Goal: Task Accomplishment & Management: Use online tool/utility

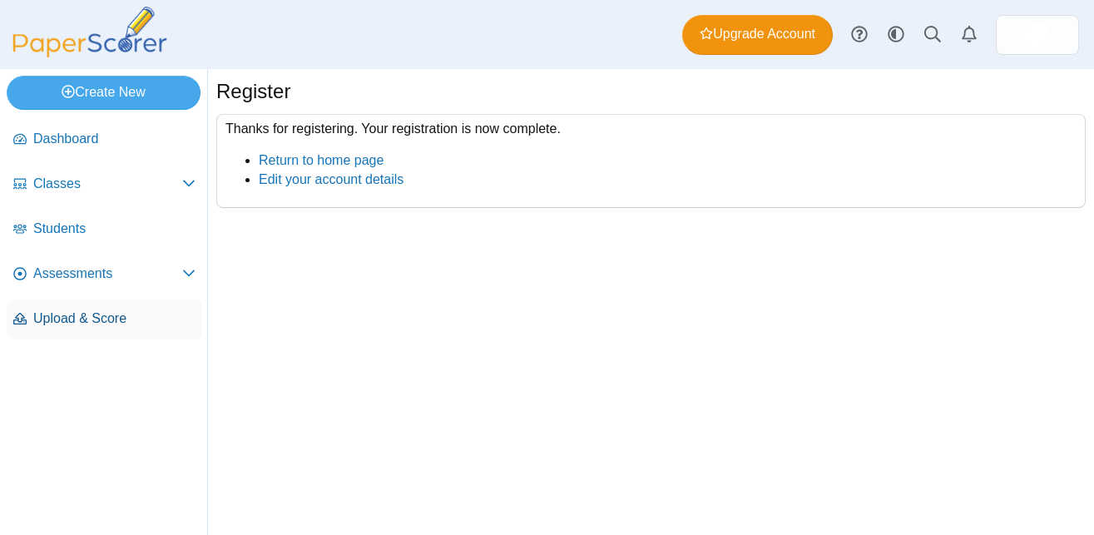
click at [92, 322] on span "Upload & Score" at bounding box center [114, 319] width 162 height 18
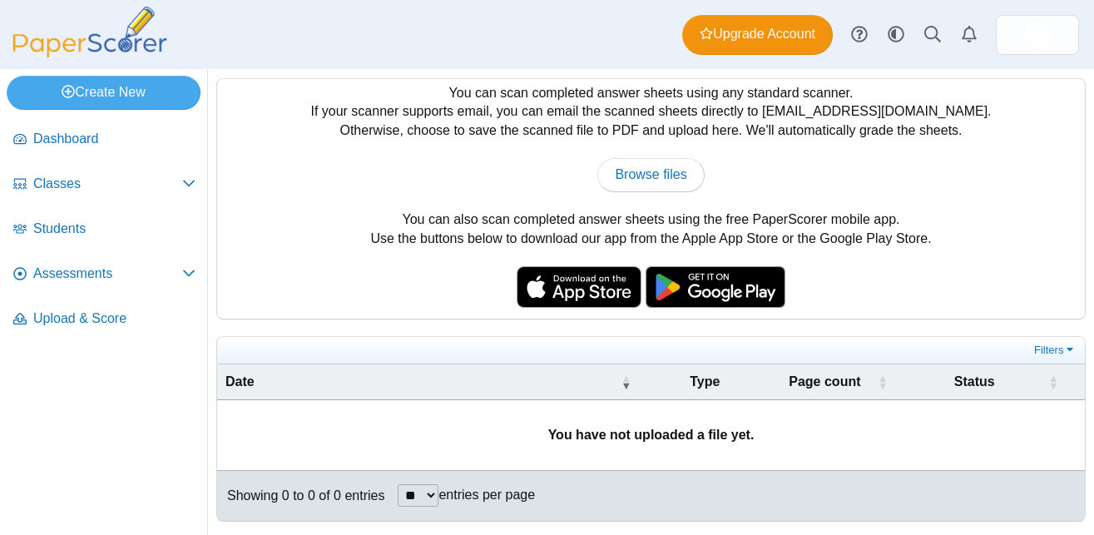
click at [425, 432] on td "You have not uploaded a file yet." at bounding box center [651, 435] width 868 height 70
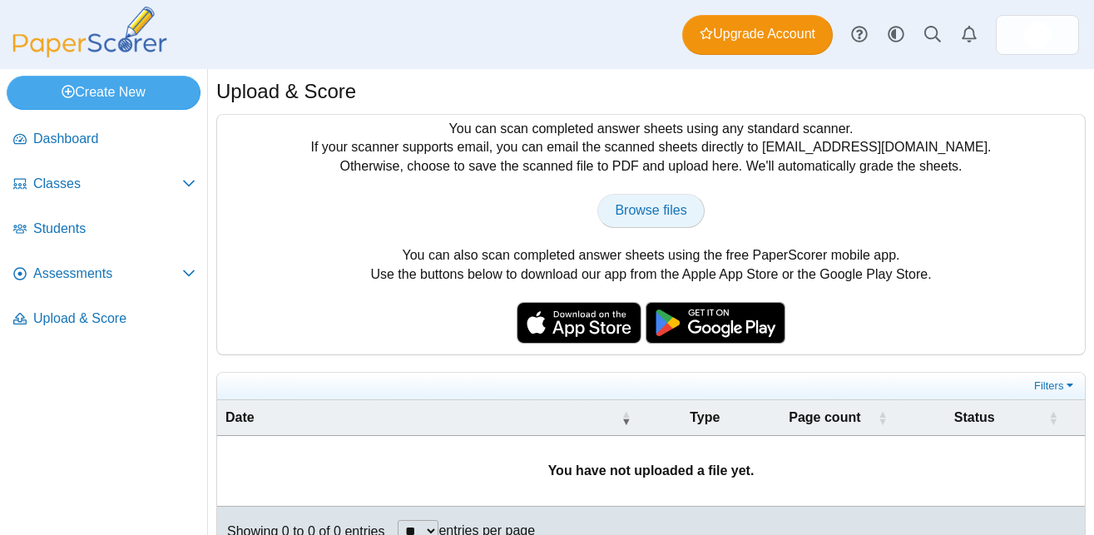
click at [661, 214] on span "Browse files" at bounding box center [651, 210] width 72 height 14
click at [662, 206] on span "Browse files" at bounding box center [651, 210] width 72 height 14
type input "**********"
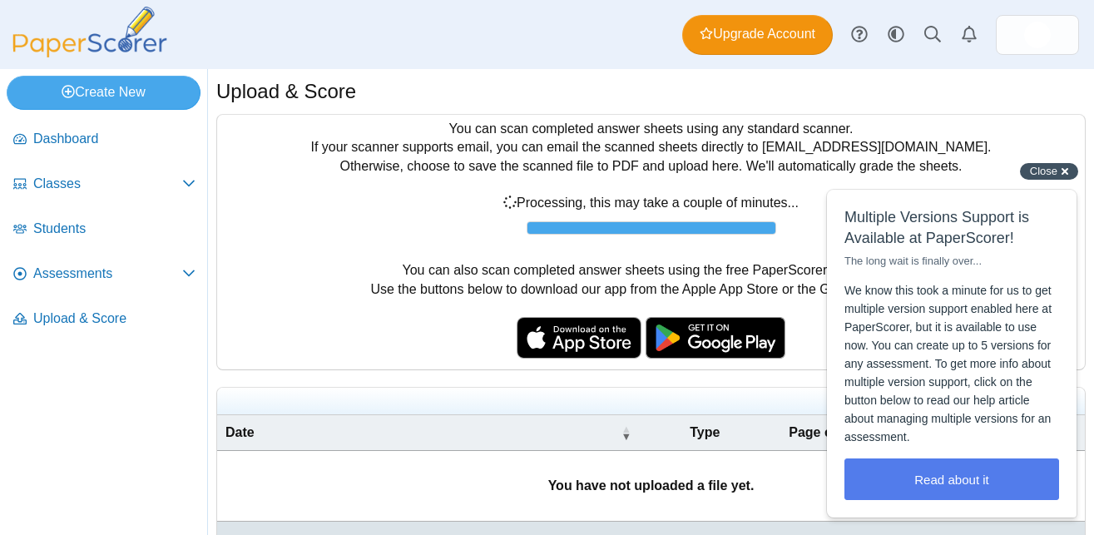
click at [1059, 171] on div "Close cross-small" at bounding box center [1049, 171] width 58 height 17
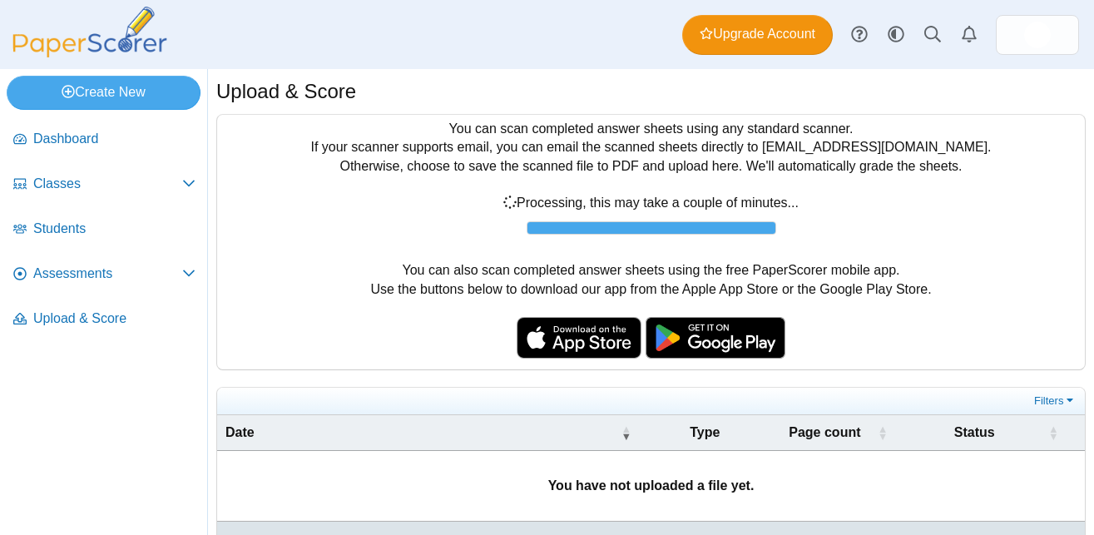
scroll to position [51, 0]
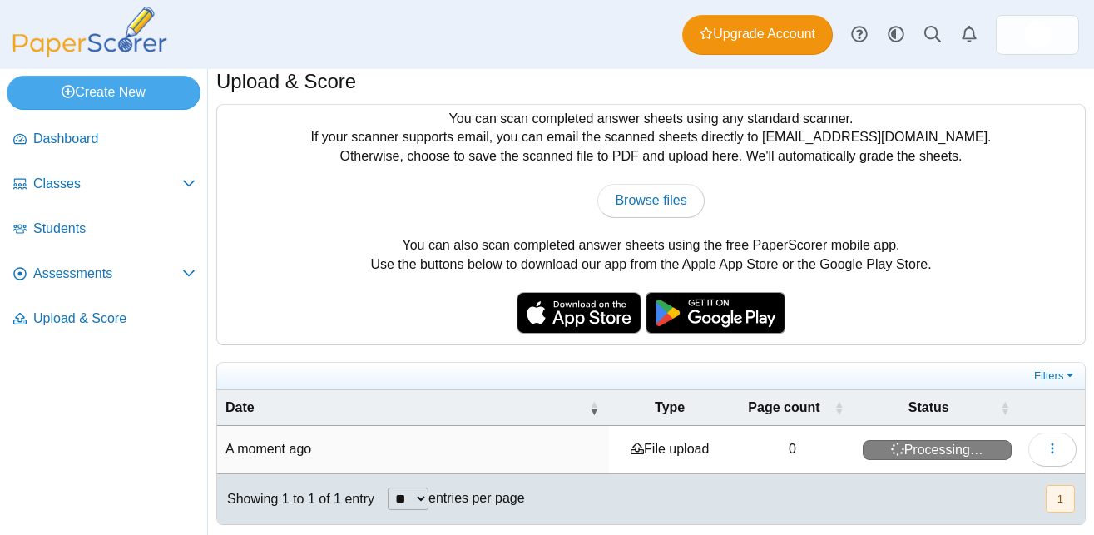
scroll to position [14, 0]
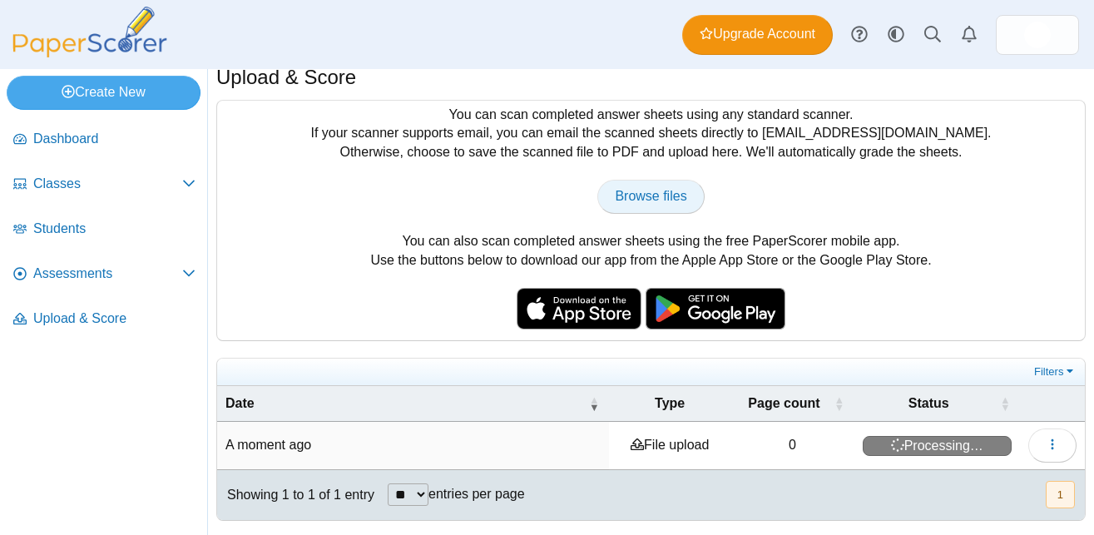
click at [645, 196] on span "Browse files" at bounding box center [651, 196] width 72 height 14
click at [629, 219] on div "You can scan completed answer sheets using any standard scanner. If your scanne…" at bounding box center [651, 221] width 868 height 240
click at [637, 196] on span "Browse files" at bounding box center [651, 196] width 72 height 14
type input "**********"
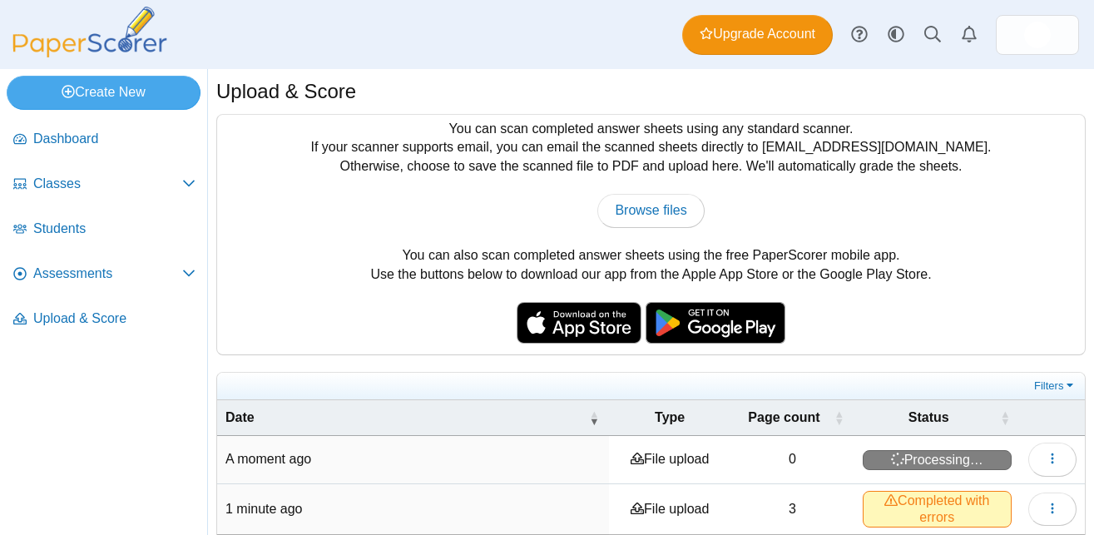
scroll to position [65, 0]
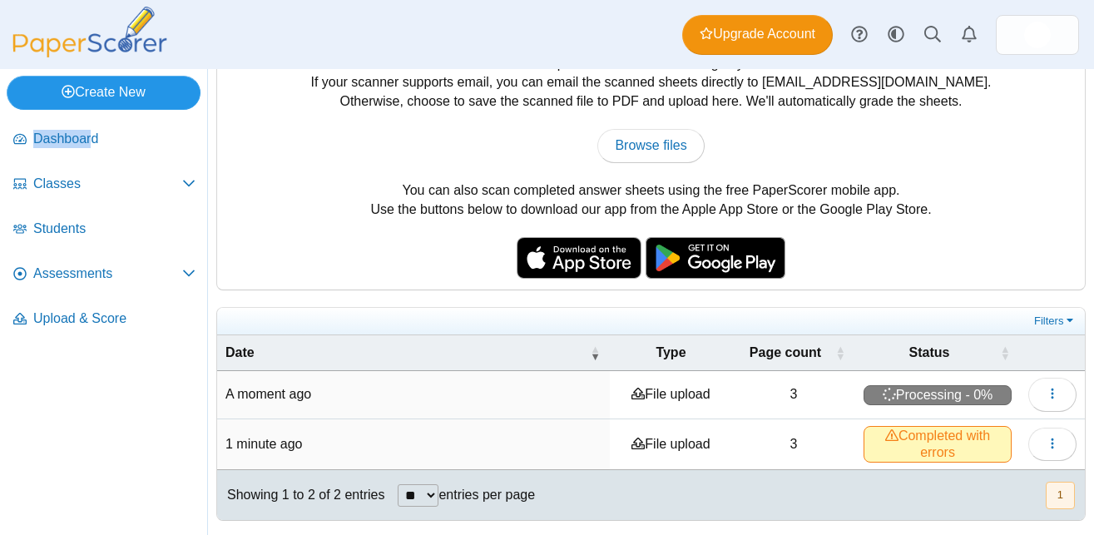
drag, startPoint x: 87, startPoint y: 94, endPoint x: 93, endPoint y: 107, distance: 13.8
click at [93, 112] on div "Create New Loading… Dashboard Classes Students" at bounding box center [104, 302] width 208 height 466
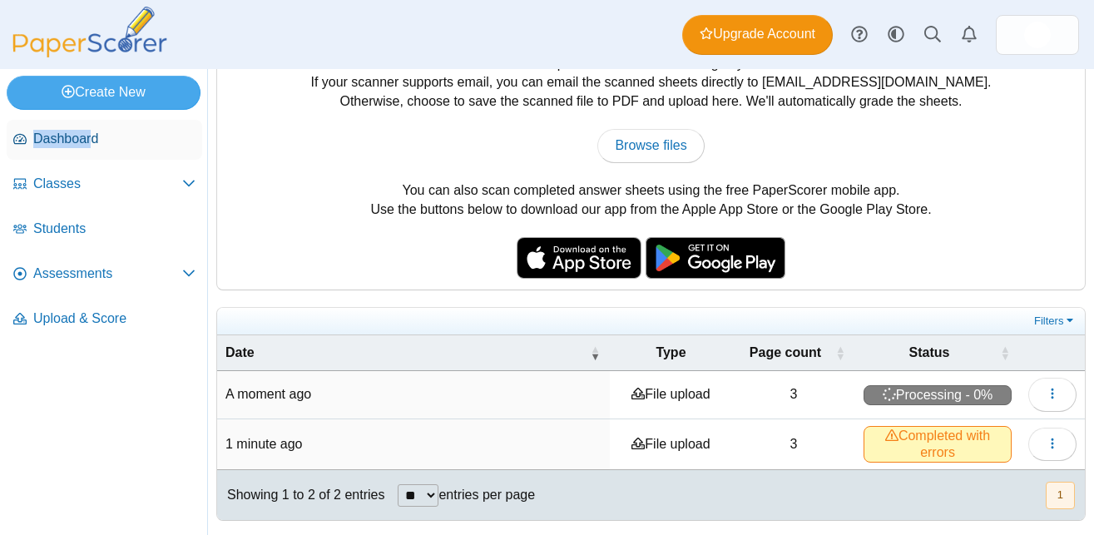
click at [87, 149] on link "Dashboard" at bounding box center [105, 140] width 196 height 40
click at [61, 139] on span "Dashboard" at bounding box center [114, 139] width 162 height 18
